Goal: Navigation & Orientation: Find specific page/section

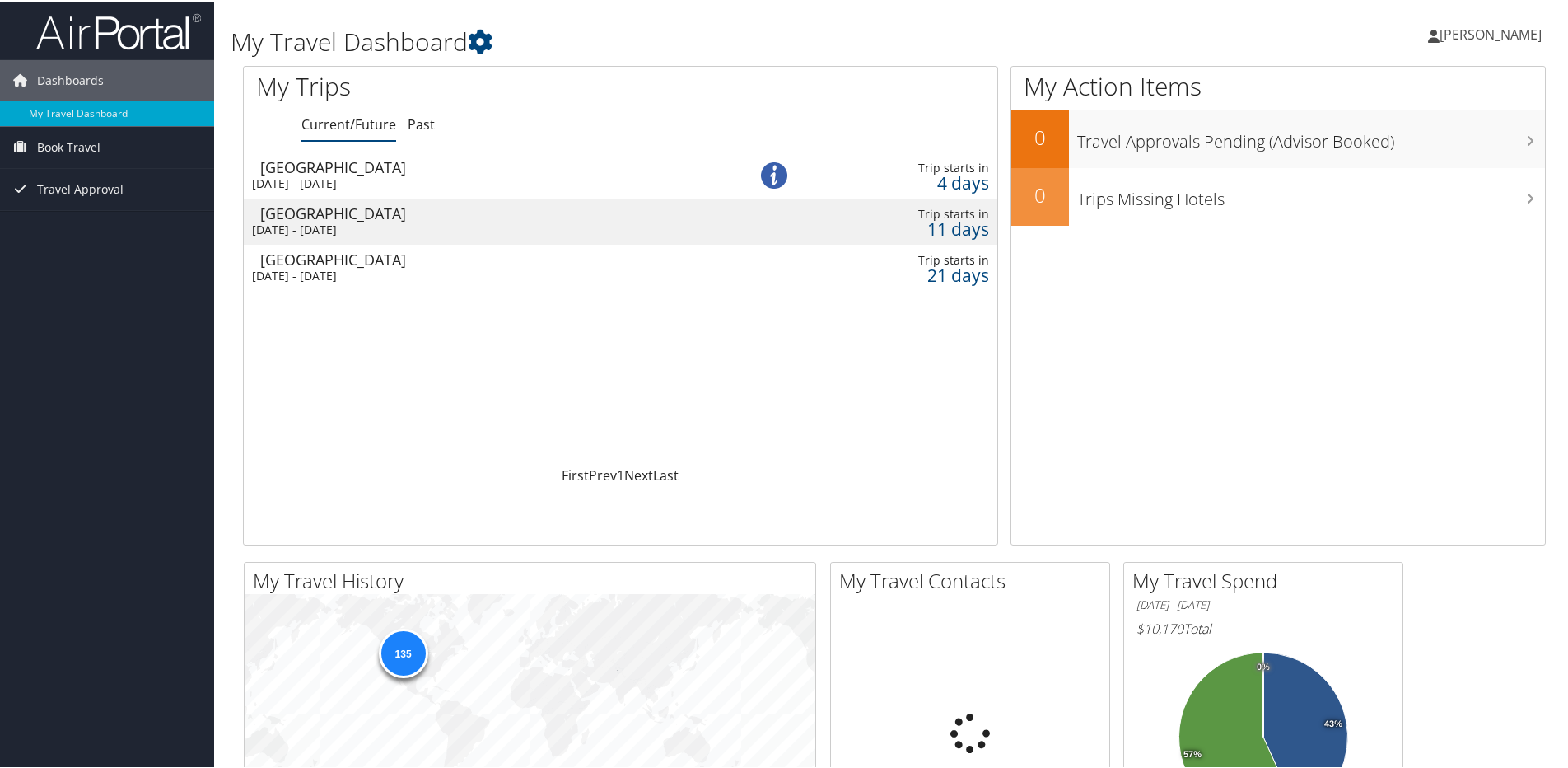
click at [388, 173] on td "Salt Lake City Sat 6 Sep 2025 - Wed 10 Sep 2025" at bounding box center [479, 173] width 471 height 46
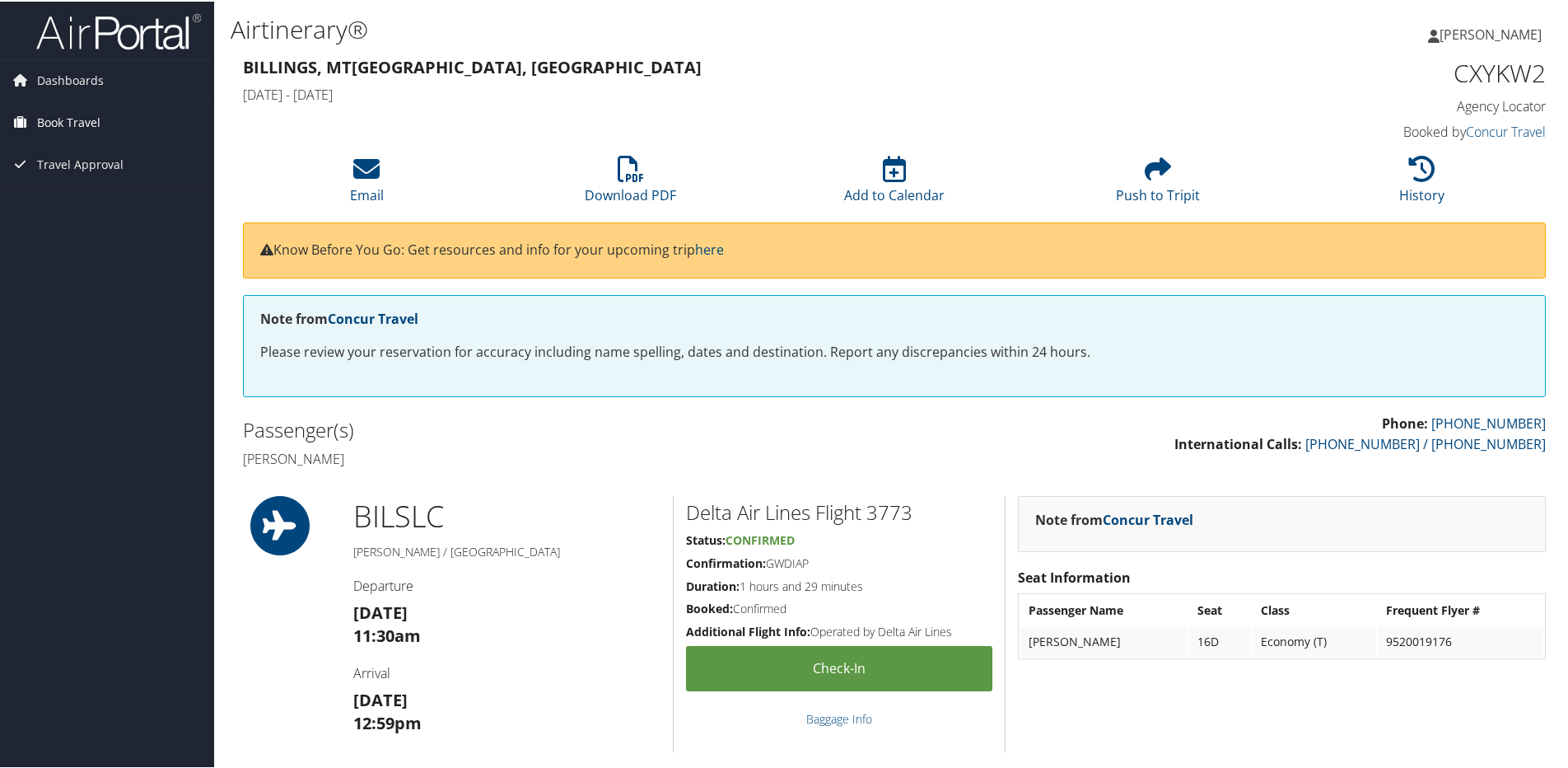
click at [77, 117] on span "Book Travel" at bounding box center [68, 121] width 63 height 41
click at [91, 174] on link "Book/Manage Online Trips" at bounding box center [107, 178] width 214 height 24
click at [82, 84] on span "Dashboards" at bounding box center [70, 79] width 67 height 41
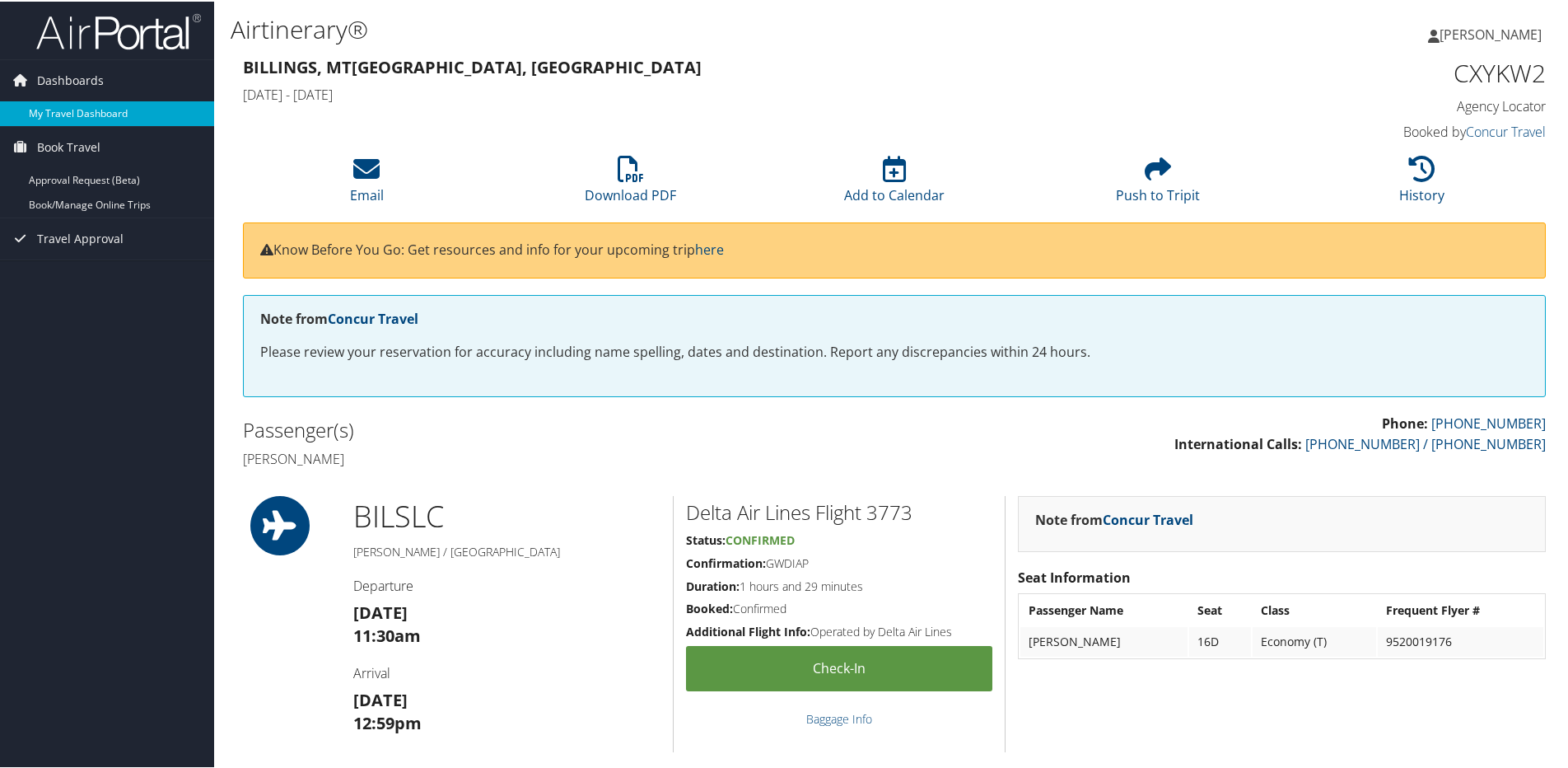
click at [74, 110] on link "My Travel Dashboard" at bounding box center [107, 111] width 214 height 24
